Goal: Task Accomplishment & Management: Use online tool/utility

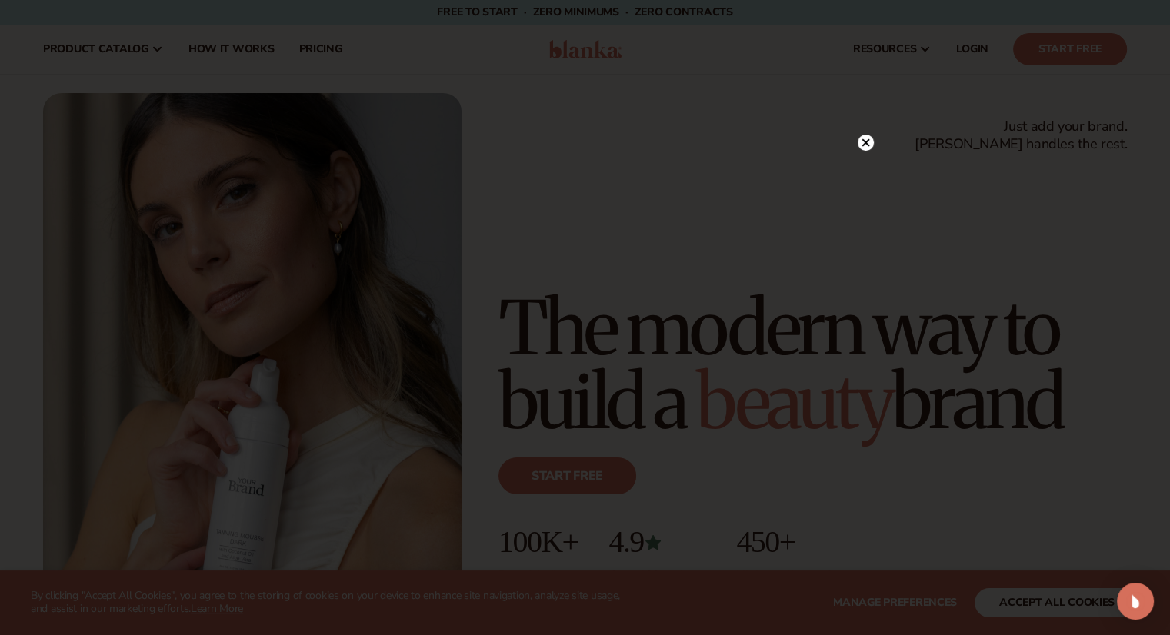
click at [862, 141] on circle at bounding box center [866, 143] width 16 height 16
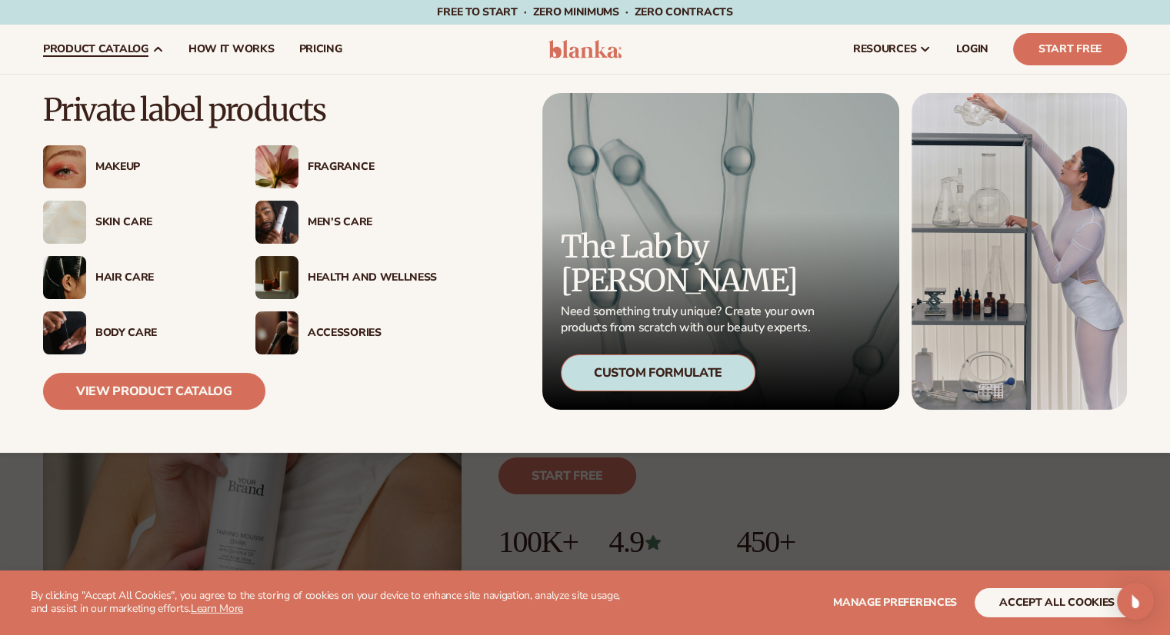
click at [145, 219] on div "Skin Care" at bounding box center [159, 222] width 129 height 13
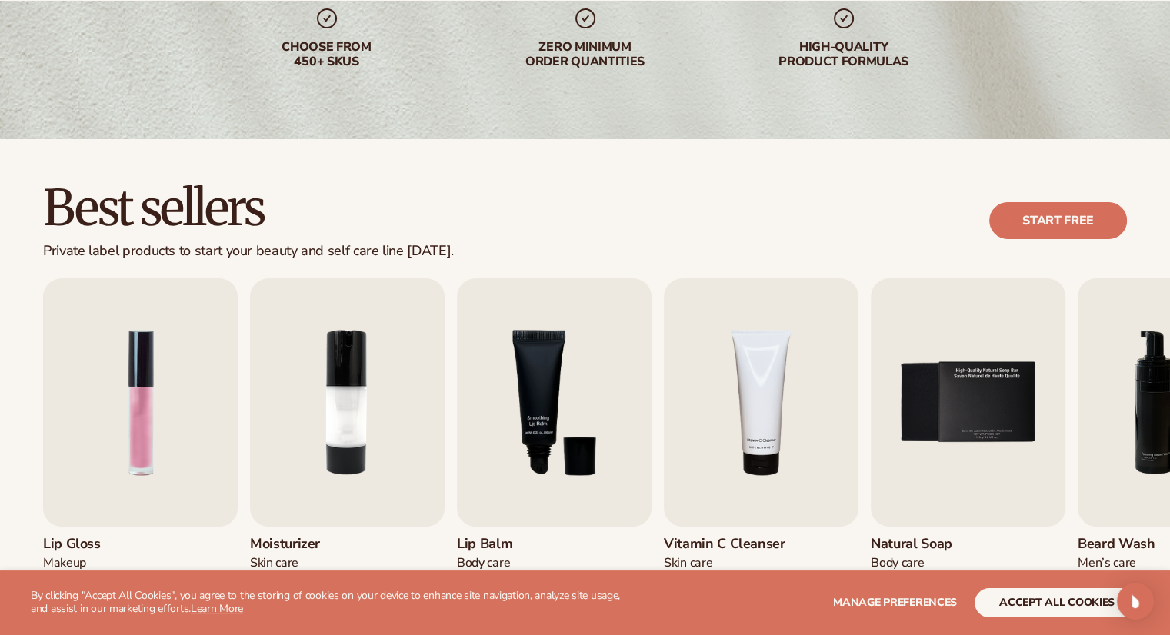
scroll to position [277, 0]
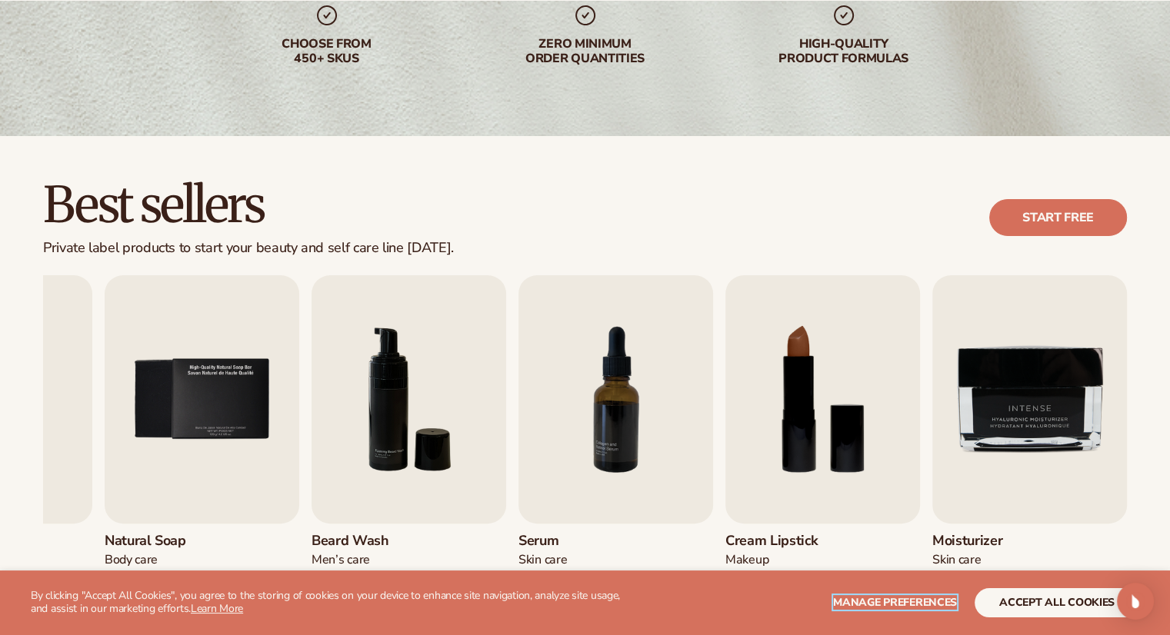
click at [885, 600] on span "Manage preferences" at bounding box center [895, 602] width 124 height 15
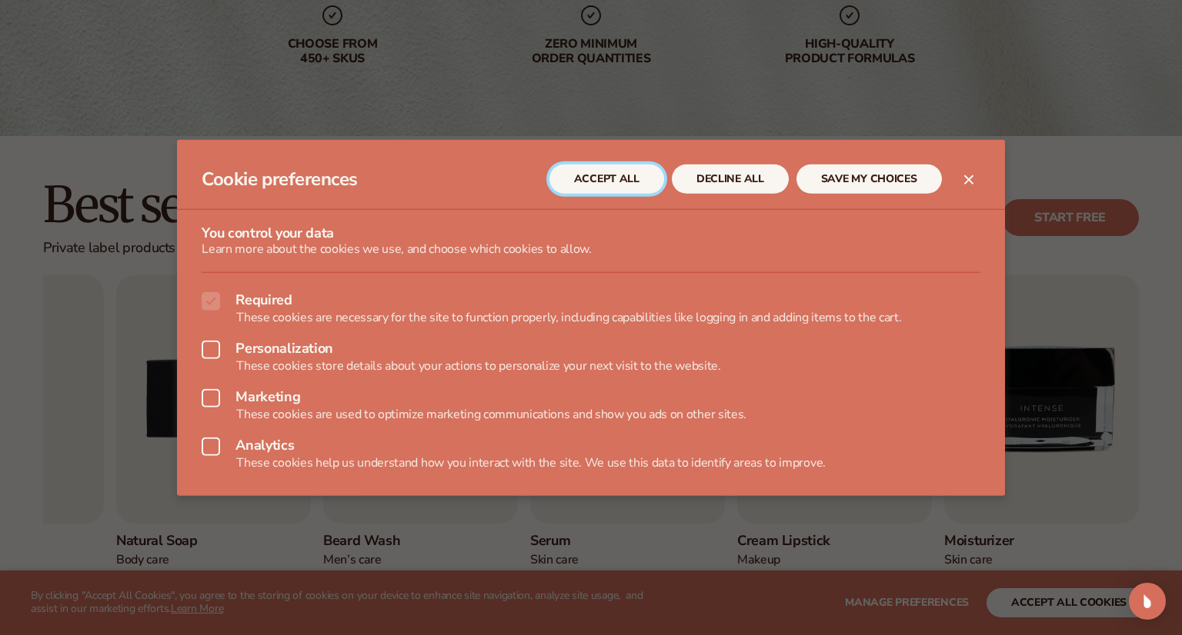
click at [618, 179] on button "ACCEPT ALL" at bounding box center [606, 179] width 115 height 29
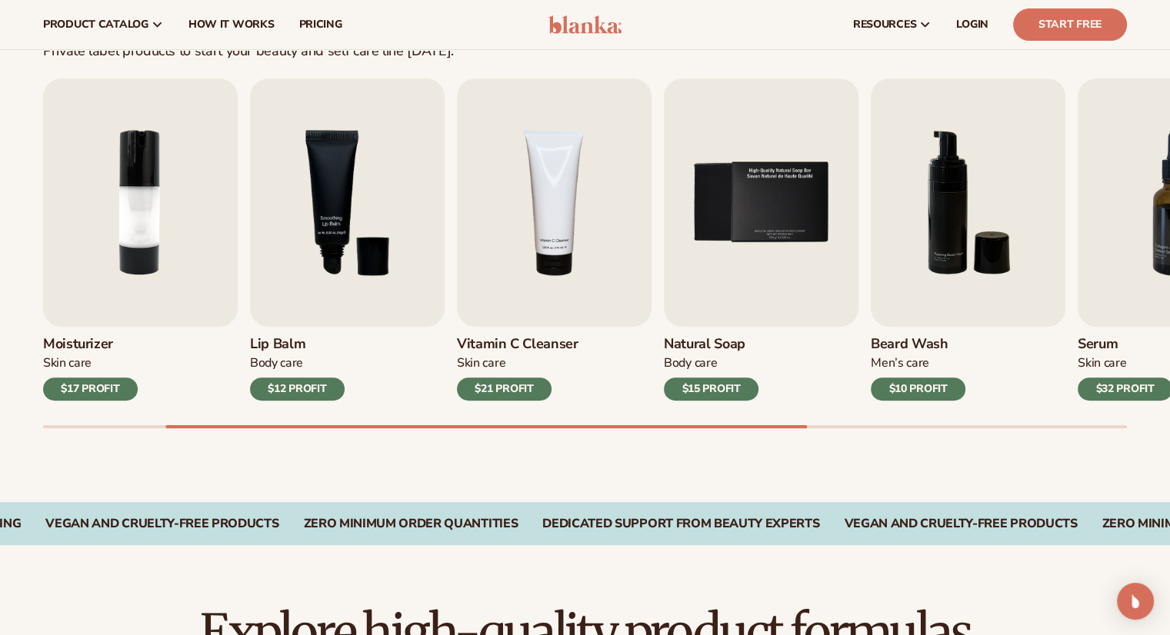
scroll to position [488, 0]
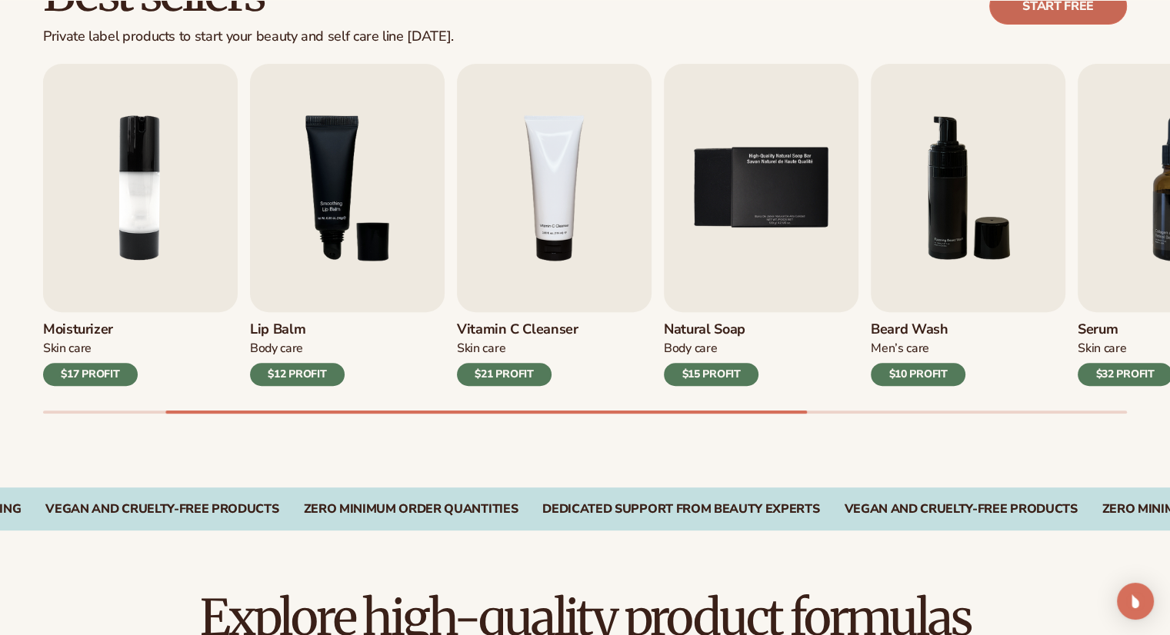
click at [1098, 10] on link "Start free" at bounding box center [1058, 6] width 138 height 37
